Goal: Check status: Check status

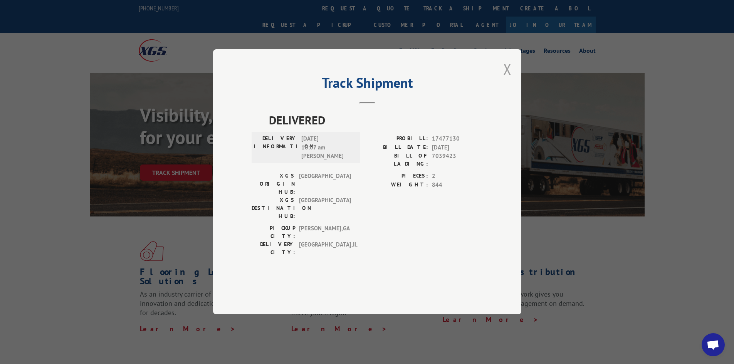
drag, startPoint x: 505, startPoint y: 86, endPoint x: 404, endPoint y: 23, distance: 119.0
click at [505, 79] on button "Close modal" at bounding box center [507, 69] width 8 height 20
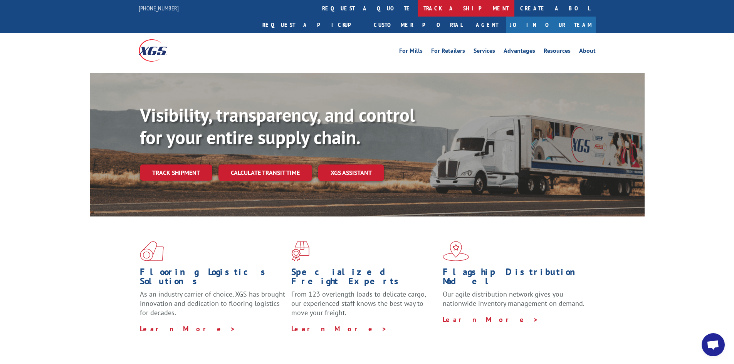
click at [418, 10] on link "track a shipment" at bounding box center [466, 8] width 97 height 17
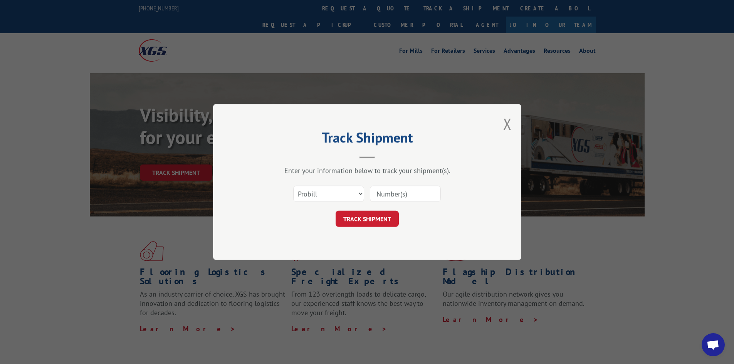
click at [420, 193] on input at bounding box center [405, 194] width 71 height 16
paste input "17232622"
type input "17232622"
drag, startPoint x: 366, startPoint y: 217, endPoint x: 386, endPoint y: 217, distance: 20.4
click at [366, 217] on button "TRACK SHIPMENT" at bounding box center [367, 219] width 63 height 16
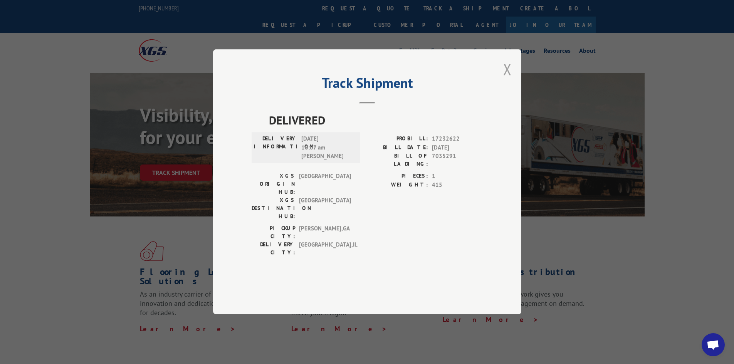
drag, startPoint x: 509, startPoint y: 84, endPoint x: 336, endPoint y: 6, distance: 190.2
click at [509, 79] on button "Close modal" at bounding box center [507, 69] width 8 height 20
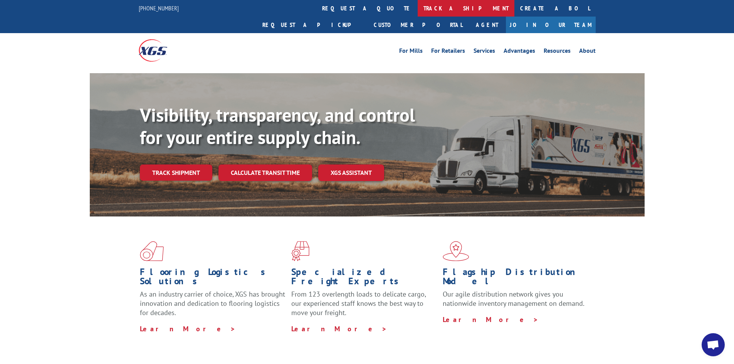
click at [418, 9] on link "track a shipment" at bounding box center [466, 8] width 97 height 17
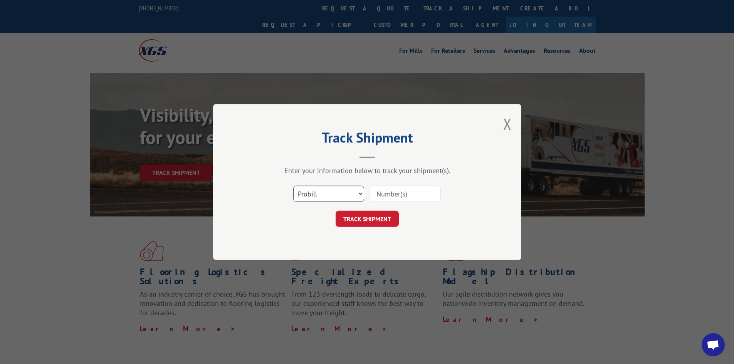
click at [311, 198] on select "Select category... Probill BOL PO" at bounding box center [328, 194] width 71 height 16
select select "bol"
click at [293, 186] on select "Select category... Probill BOL PO" at bounding box center [328, 194] width 71 height 16
click at [385, 192] on input at bounding box center [405, 194] width 71 height 16
paste input "467098"
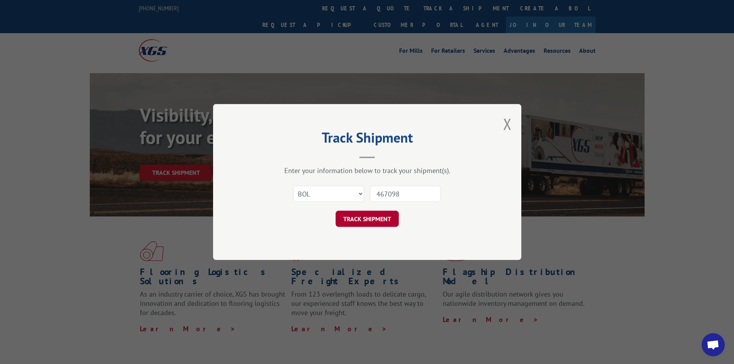
type input "467098"
click at [369, 221] on button "TRACK SHIPMENT" at bounding box center [367, 219] width 63 height 16
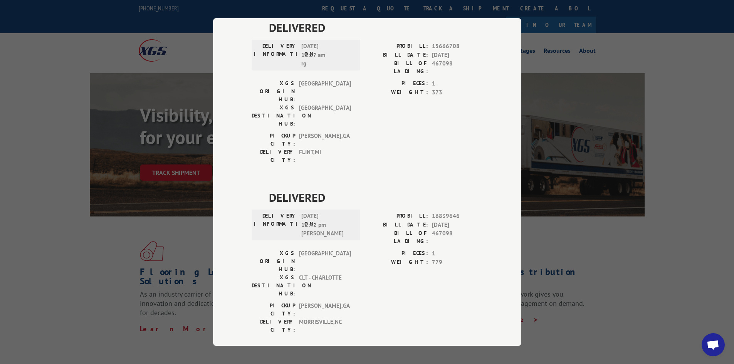
scroll to position [404, 0]
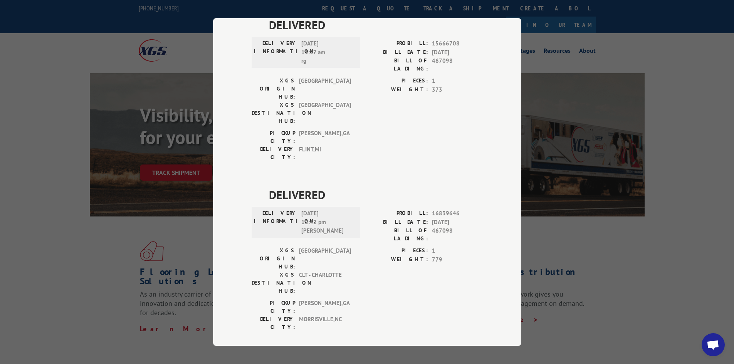
drag, startPoint x: 429, startPoint y: 205, endPoint x: 457, endPoint y: 205, distance: 27.7
copy span "17634011"
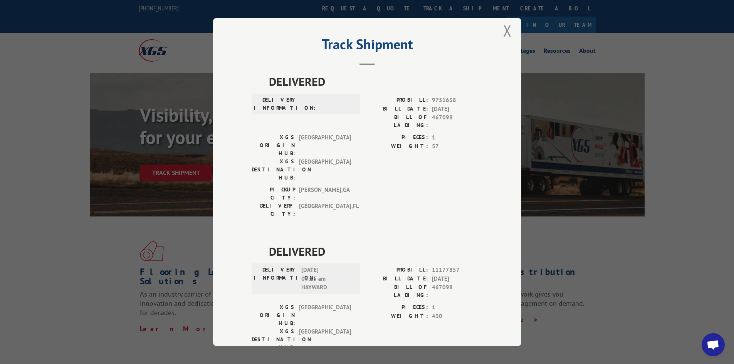
scroll to position [0, 0]
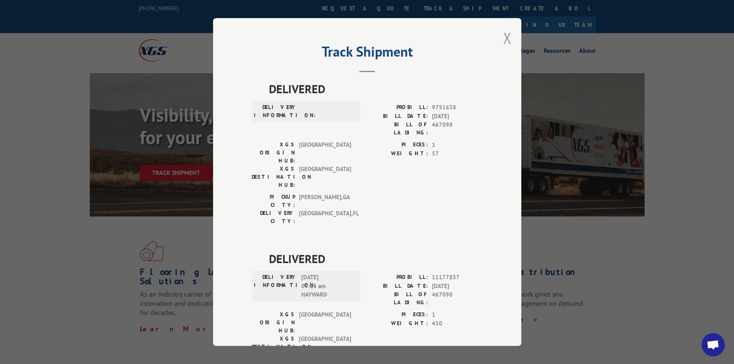
click at [507, 33] on button "Close modal" at bounding box center [507, 38] width 8 height 20
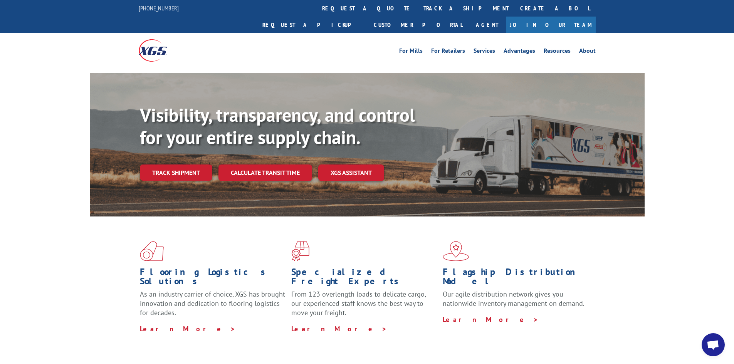
drag, startPoint x: 345, startPoint y: 7, endPoint x: 358, endPoint y: 25, distance: 22.1
click at [418, 7] on link "track a shipment" at bounding box center [466, 8] width 97 height 17
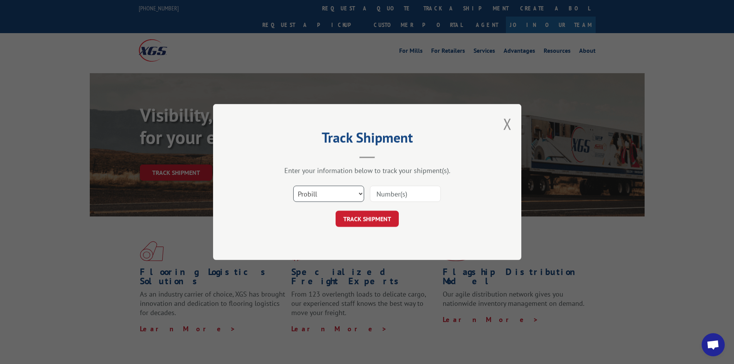
click at [307, 196] on select "Select category... Probill BOL PO" at bounding box center [328, 194] width 71 height 16
select select "po"
click at [293, 186] on select "Select category... Probill BOL PO" at bounding box center [328, 194] width 71 height 16
click at [419, 198] on input at bounding box center [405, 194] width 71 height 16
type input "40518163"
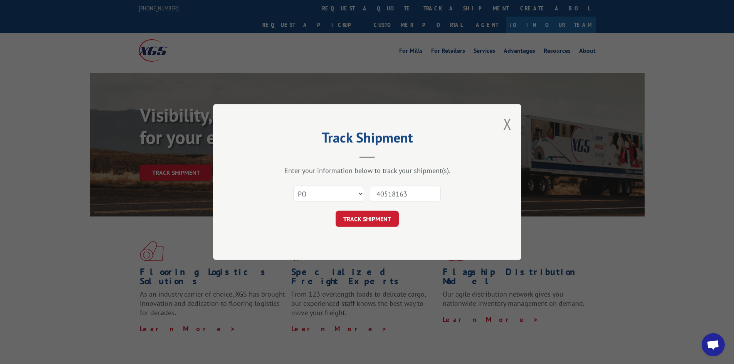
click button "TRACK SHIPMENT" at bounding box center [367, 219] width 63 height 16
